Goal: Task Accomplishment & Management: Use online tool/utility

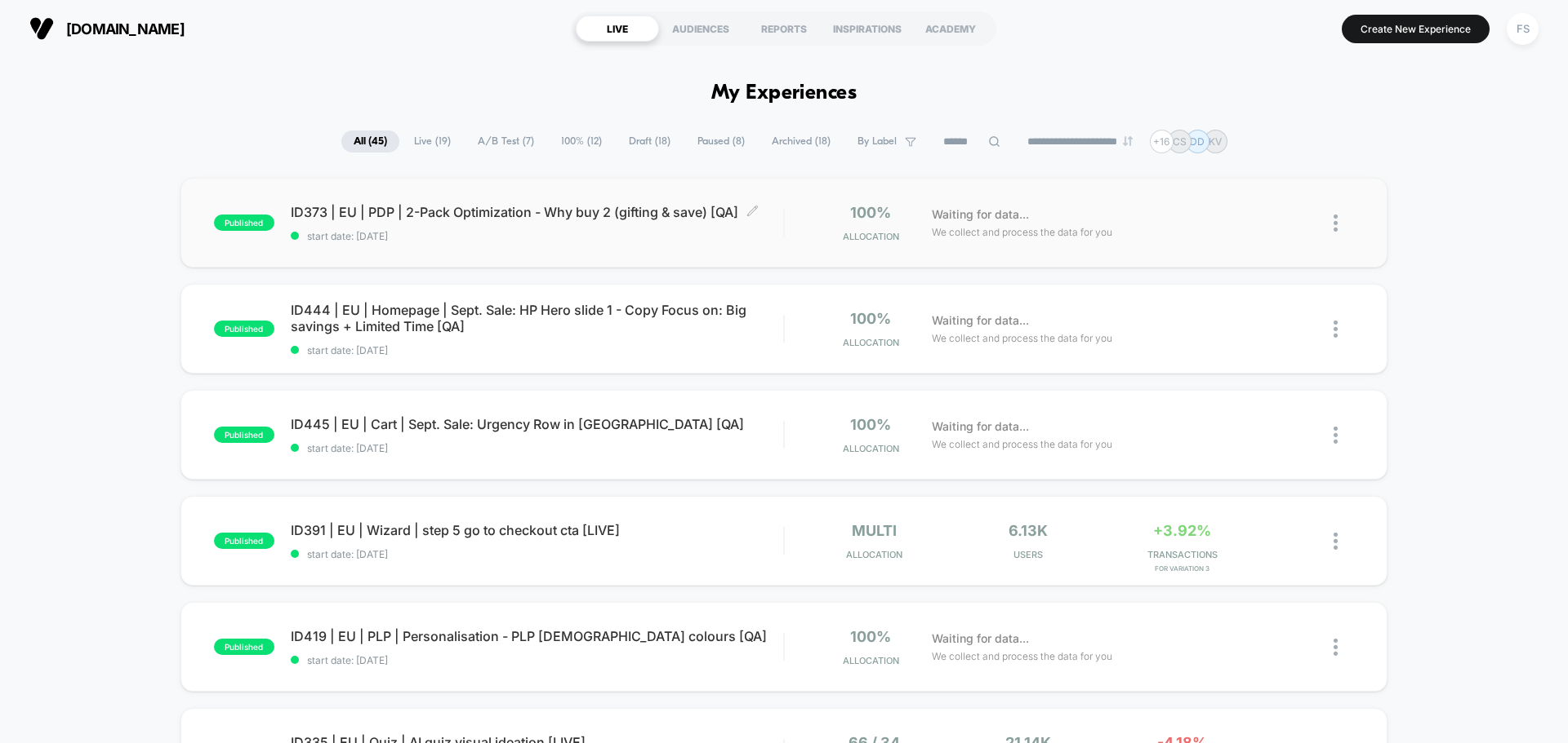
click at [572, 238] on span "start date: [DATE]" at bounding box center [537, 236] width 492 height 12
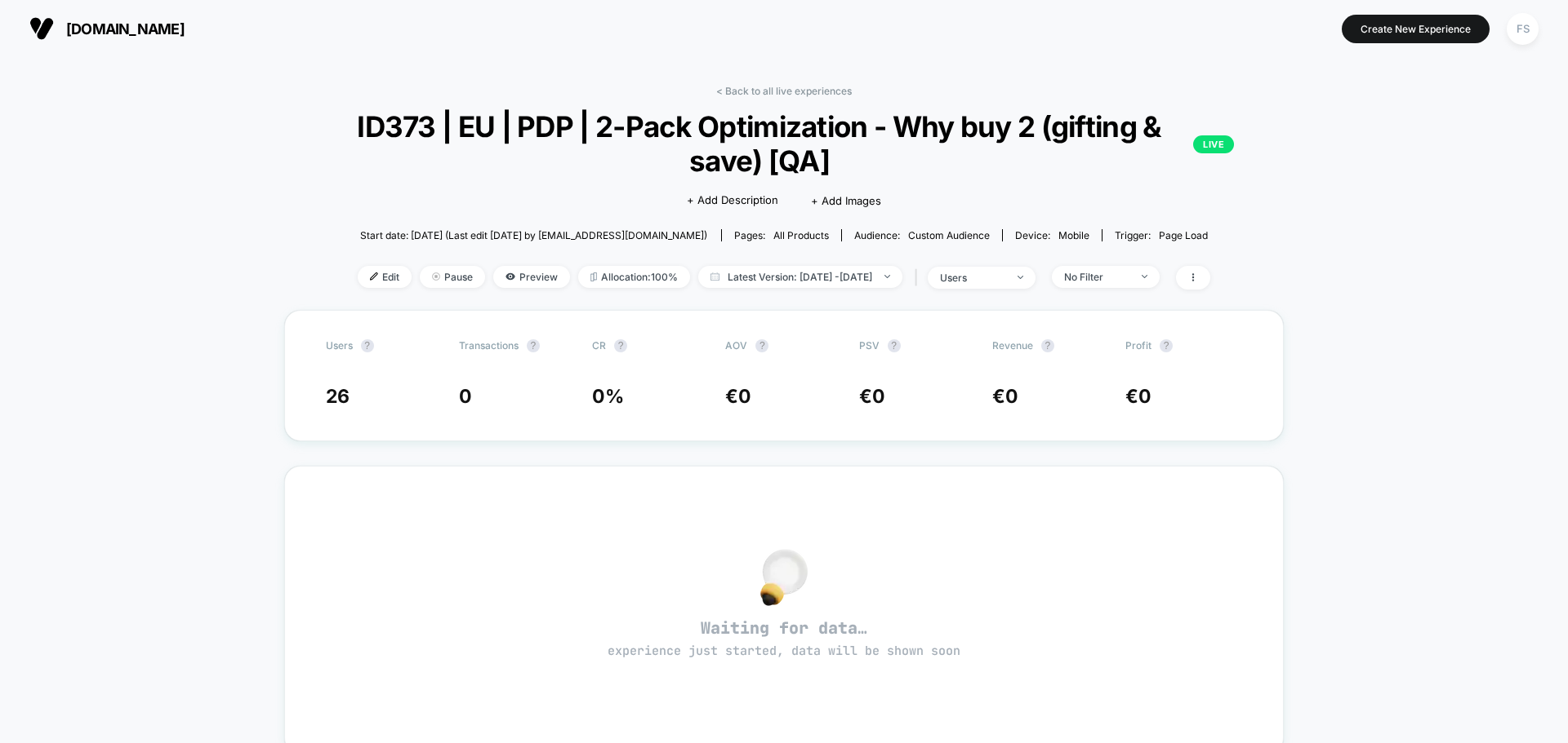
click at [358, 288] on div "Edit Pause Preview Allocation: 100% Latest Version: [DATE] - [DATE] | users No …" at bounding box center [784, 277] width 1000 height 24
click at [358, 284] on span "Edit" at bounding box center [384, 276] width 54 height 22
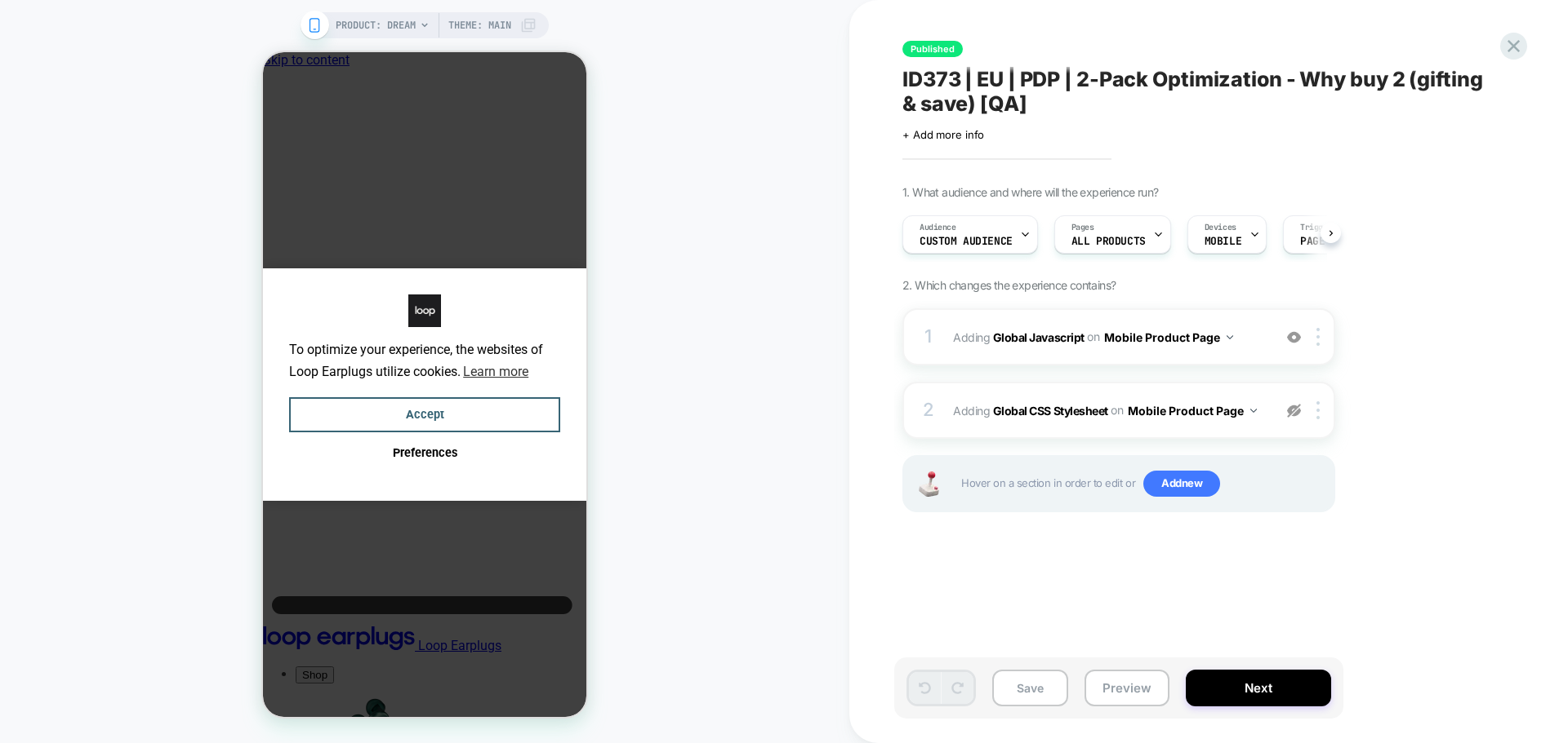
scroll to position [0, 1]
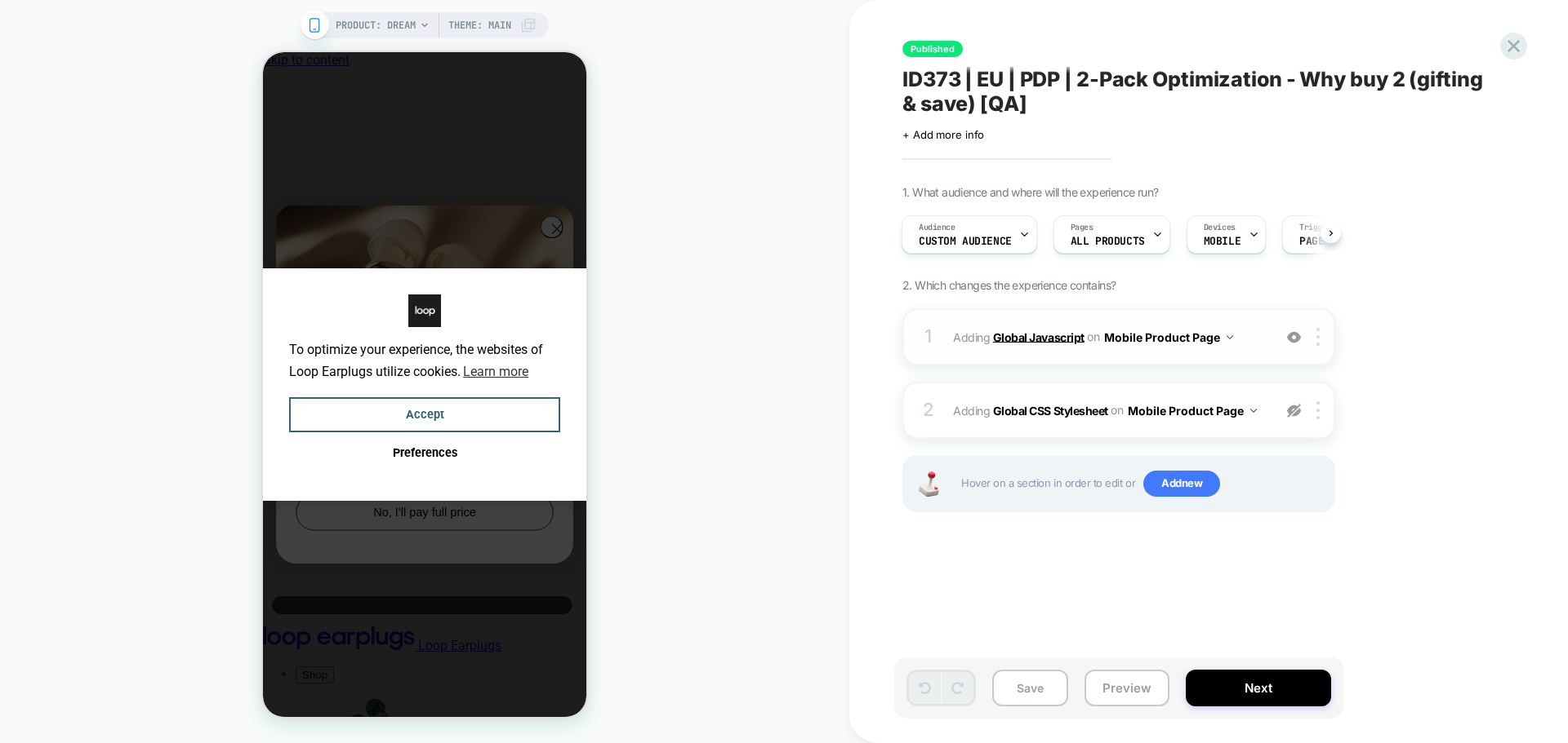
click at [1065, 343] on b "Global Javascript" at bounding box center [1039, 336] width 92 height 14
click at [1065, 335] on b "Global Javascript" at bounding box center [1039, 336] width 92 height 14
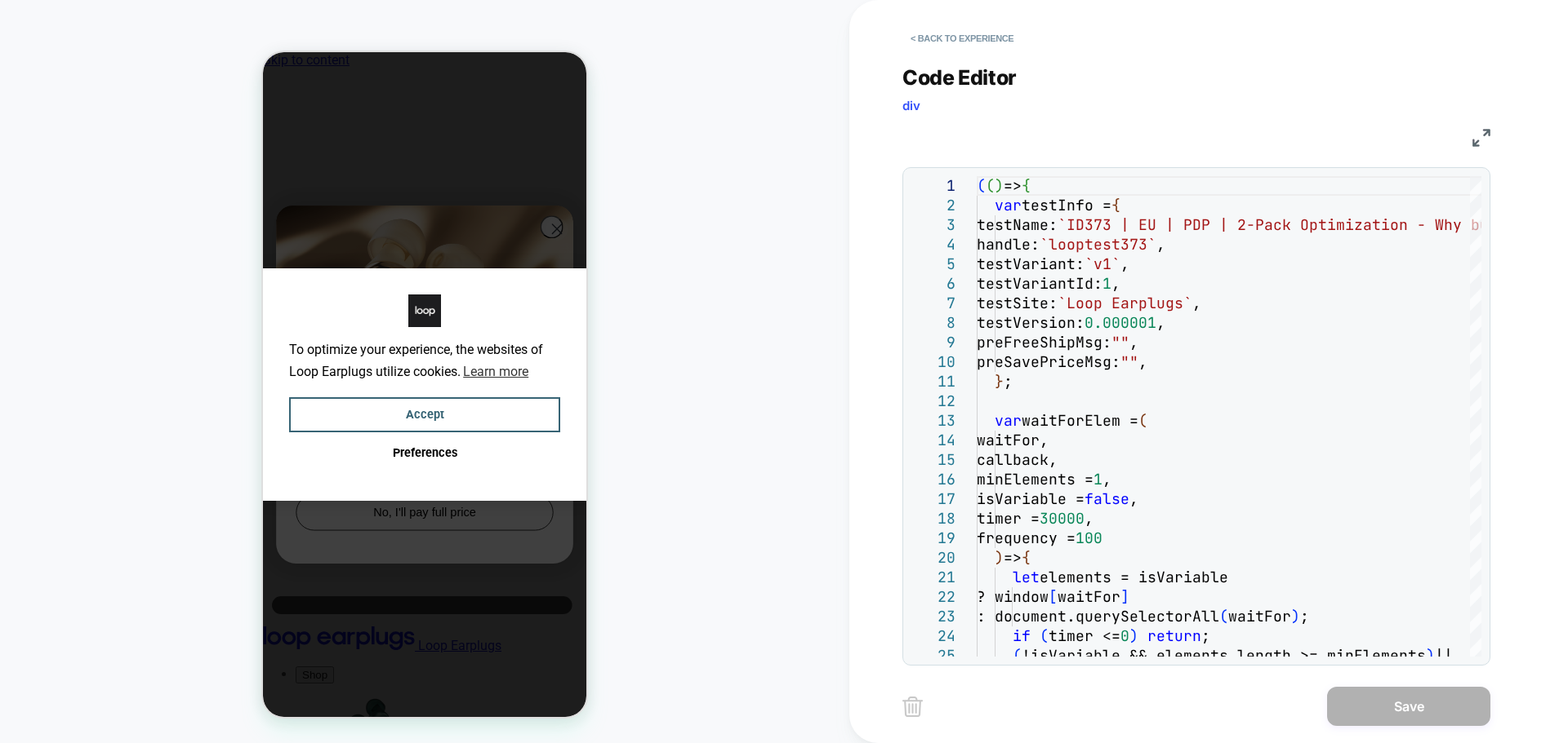
click at [0, 0] on img at bounding box center [0, 0] width 0 height 0
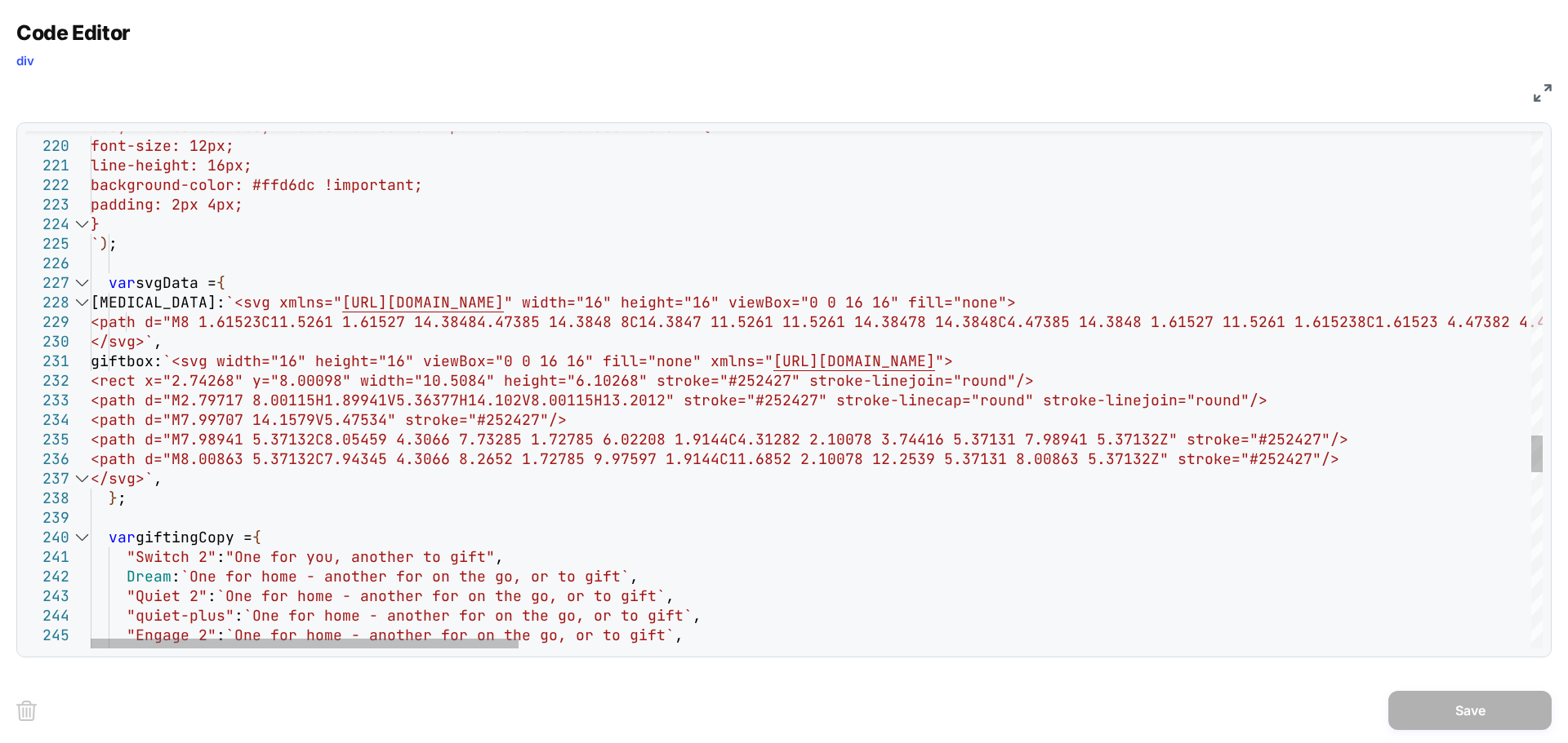
click at [0, 0] on div at bounding box center [0, 0] width 0 height 0
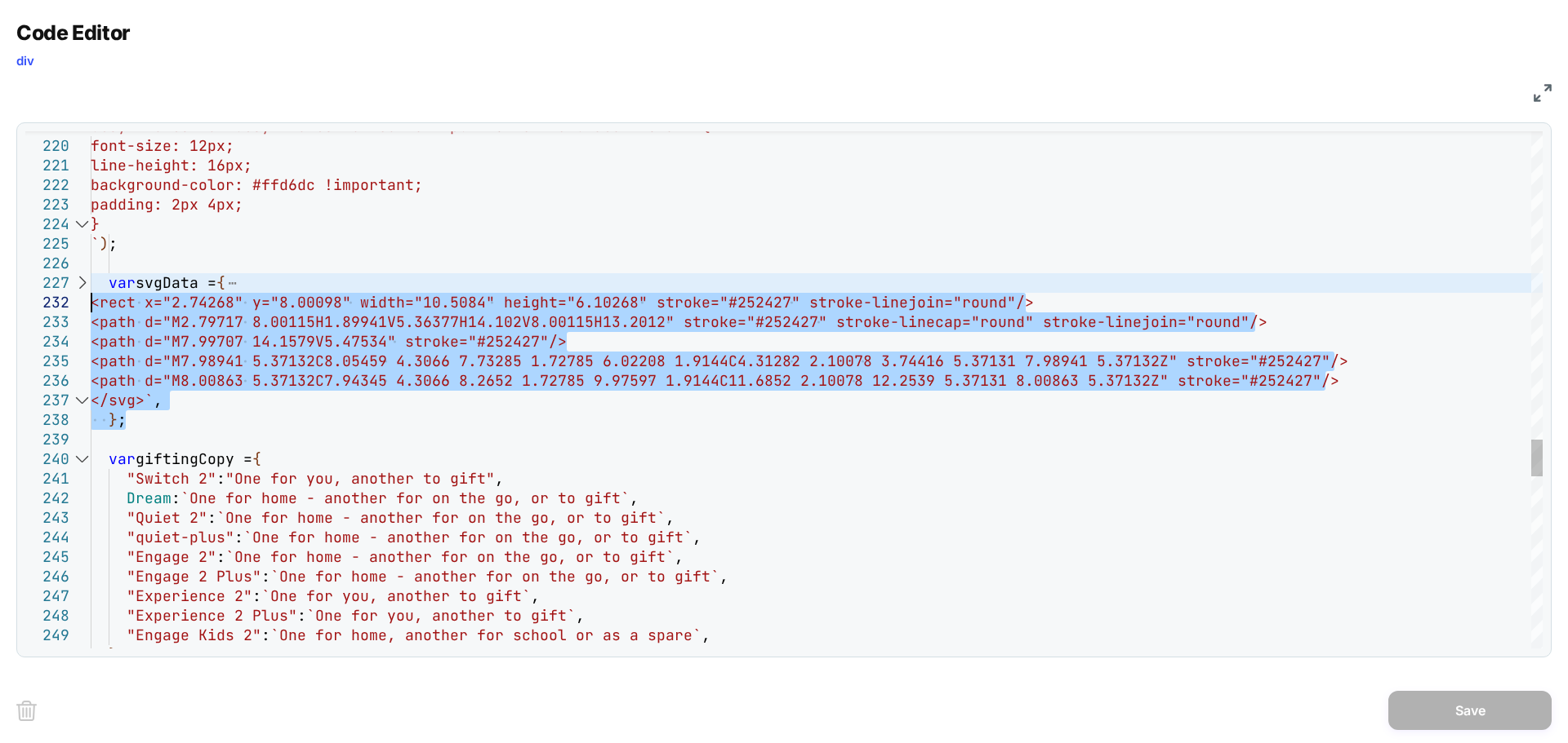
type textarea "**********"
drag, startPoint x: 138, startPoint y: 369, endPoint x: 81, endPoint y: 291, distance: 96.6
click at [0, 0] on div ".buy-two-button .buy-two-button-content p:first-ch ild .label--small { font-siz…" at bounding box center [0, 0] width 0 height 0
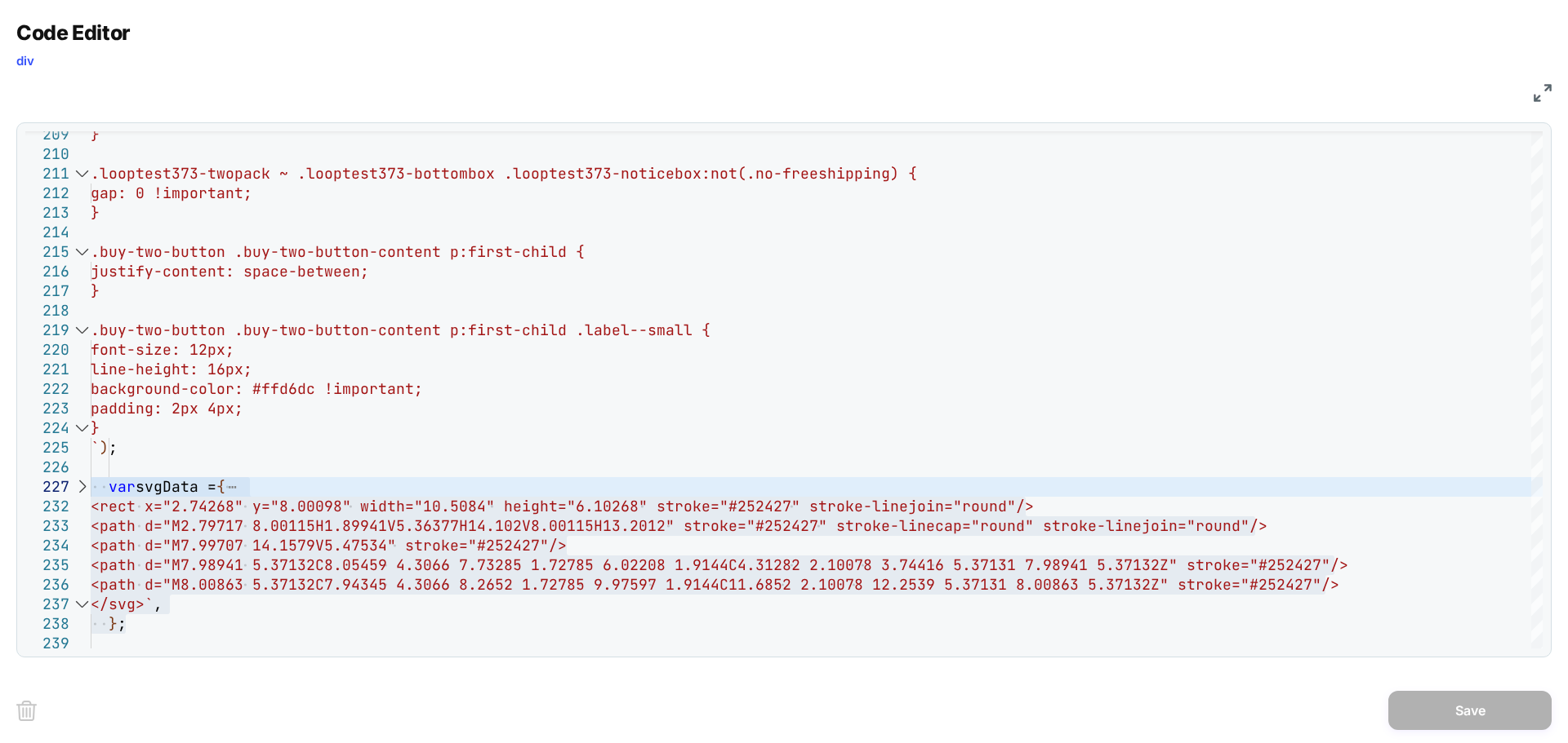
click at [0, 0] on div "Code Editor div JS 219 220 221 222 223 224 225 226 227 232 233 234 235 236 237 …" at bounding box center [0, 0] width 0 height 0
click at [0, 0] on img at bounding box center [0, 0] width 0 height 0
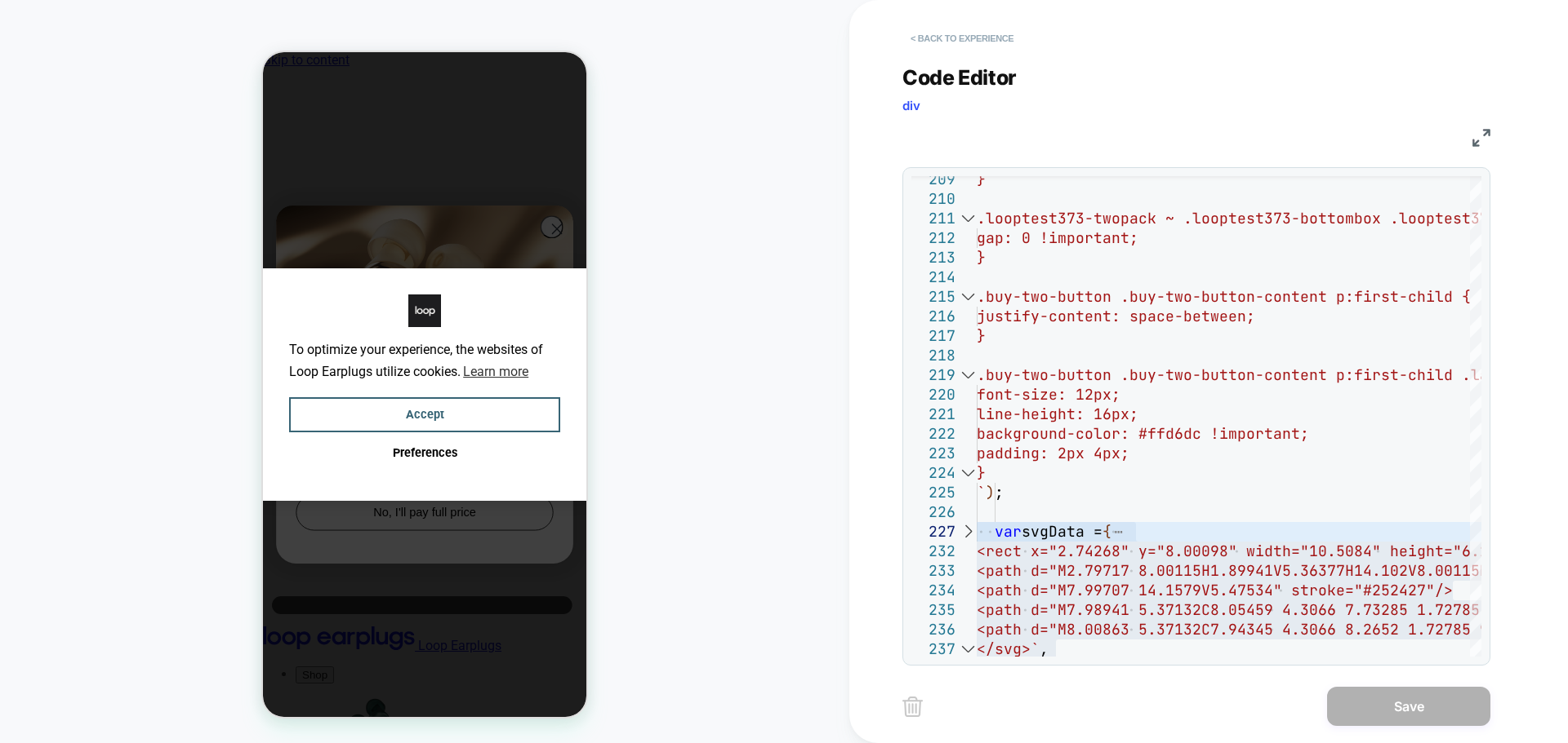
click at [943, 28] on button "< Back to experience" at bounding box center [961, 38] width 119 height 26
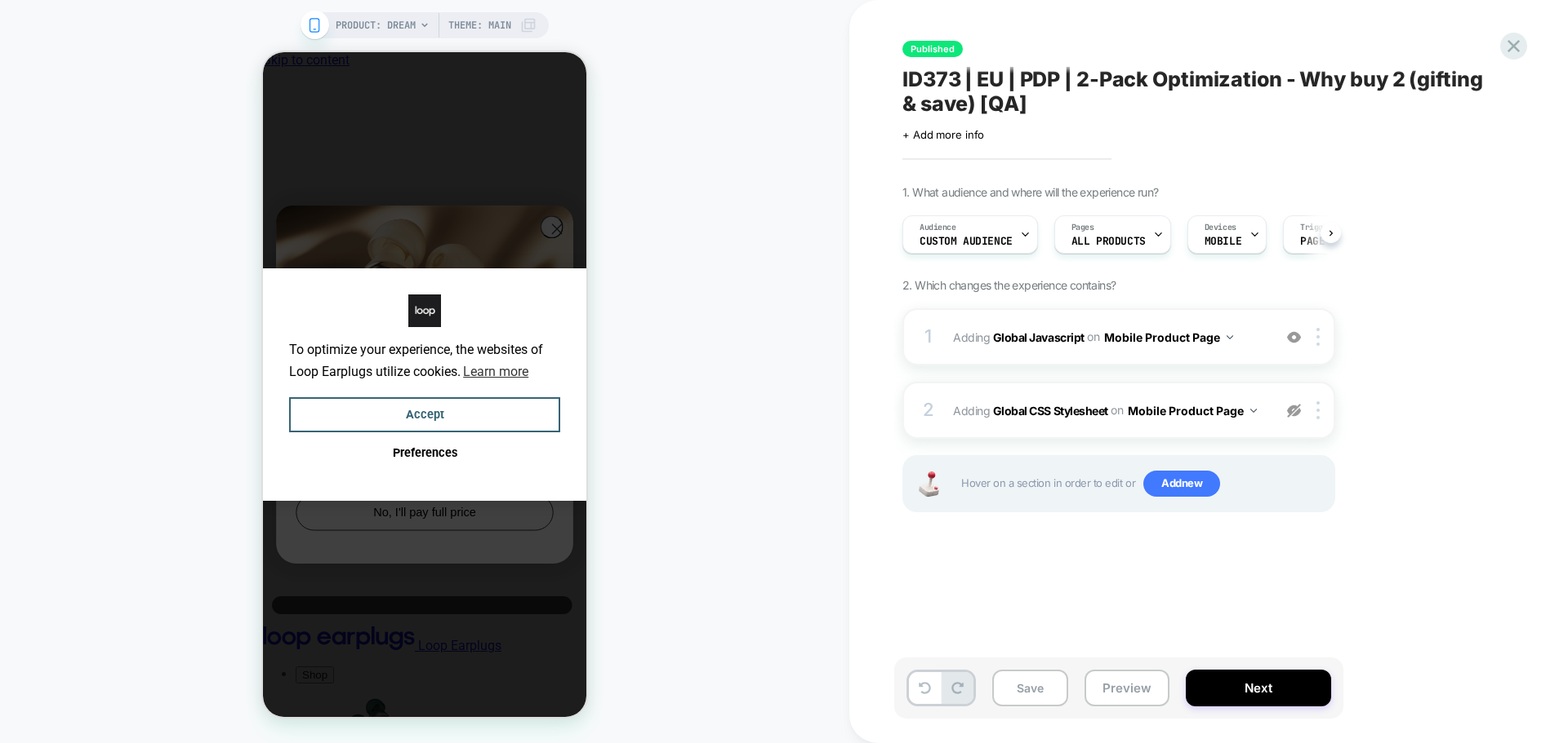
scroll to position [0, 1]
click at [1512, 37] on icon at bounding box center [1513, 46] width 22 height 22
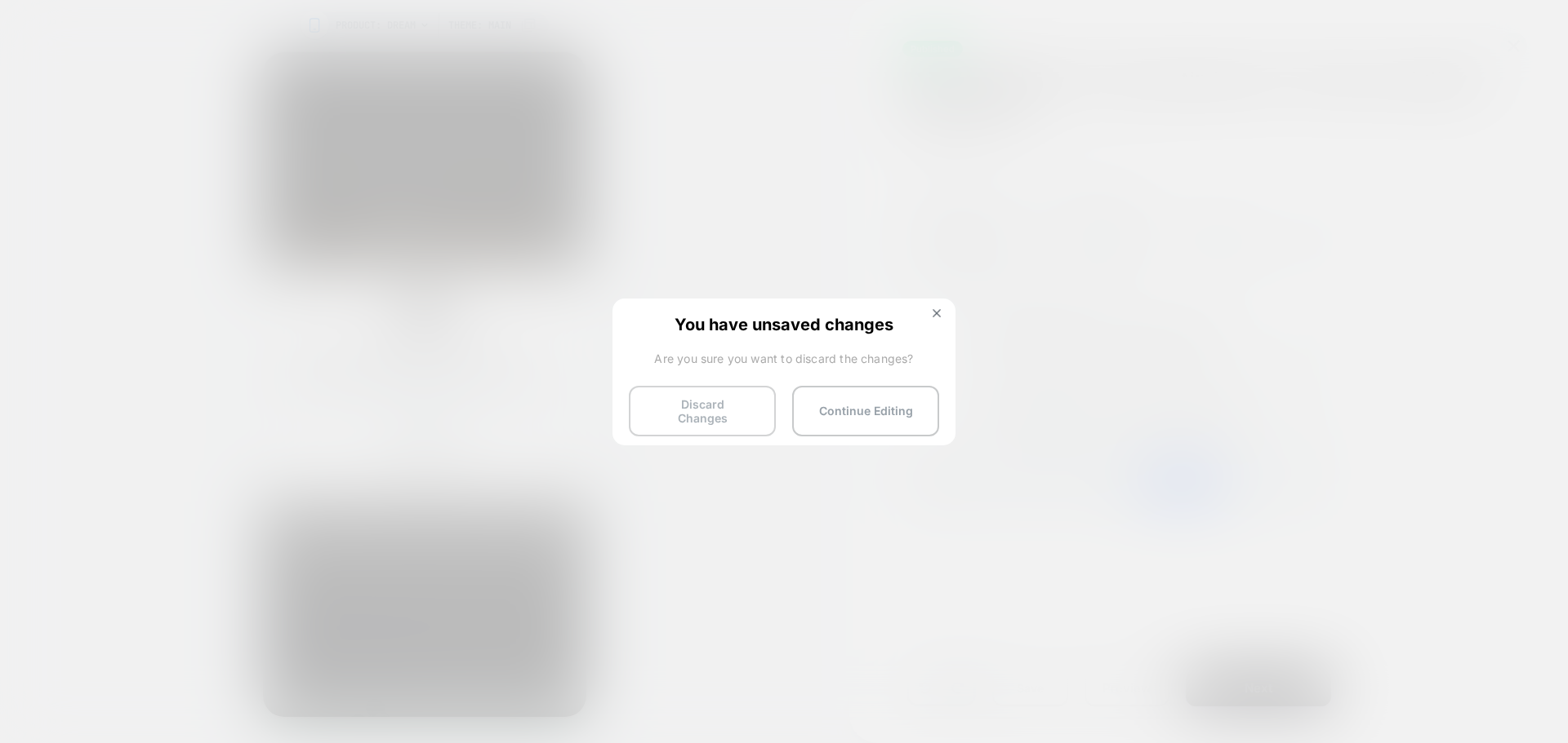
click at [0, 0] on button "Discard Changes" at bounding box center [0, 0] width 0 height 0
